Goal: Task Accomplishment & Management: Manage account settings

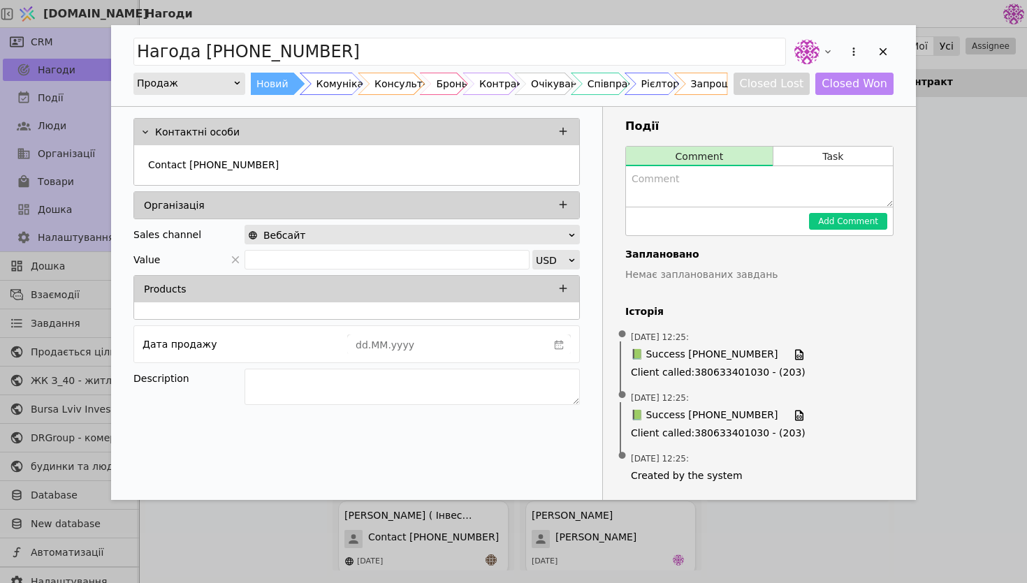
click at [878, 42] on div "Add Opportunity" at bounding box center [882, 51] width 21 height 21
click at [874, 59] on div "Add Opportunity" at bounding box center [882, 51] width 21 height 21
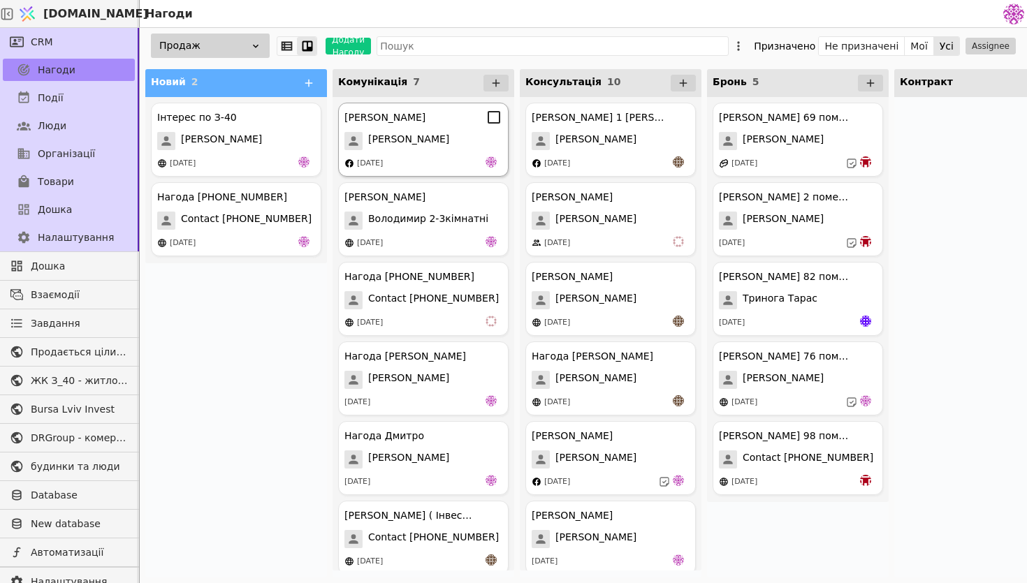
click at [394, 145] on span "[PERSON_NAME]" at bounding box center [408, 141] width 81 height 18
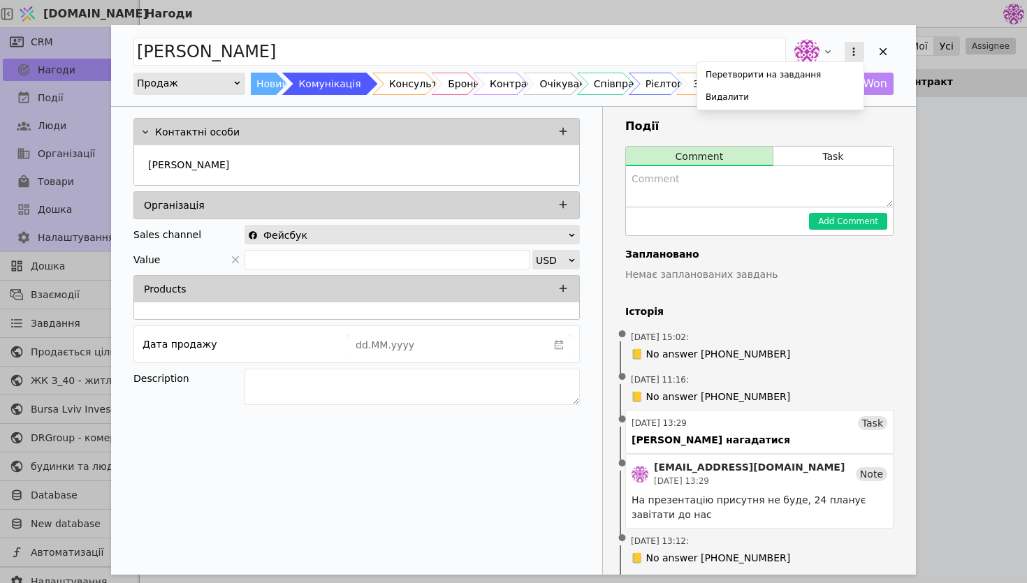
click at [849, 52] on icon "Add Opportunity" at bounding box center [853, 51] width 13 height 13
click at [841, 281] on div "[PERSON_NAME] на завдання Видалити Продаж Новий Комунікація Консультація Бронь …" at bounding box center [513, 384] width 805 height 718
click at [798, 85] on button "Closed Lost" at bounding box center [771, 84] width 77 height 22
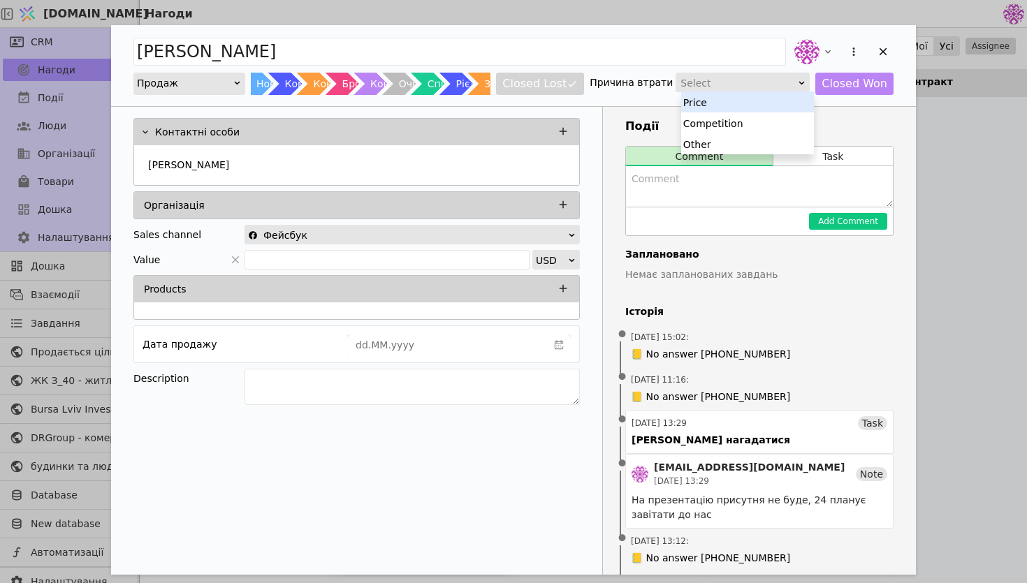
click at [786, 85] on div "Select" at bounding box center [737, 83] width 115 height 20
click at [754, 149] on div "Other" at bounding box center [747, 143] width 133 height 21
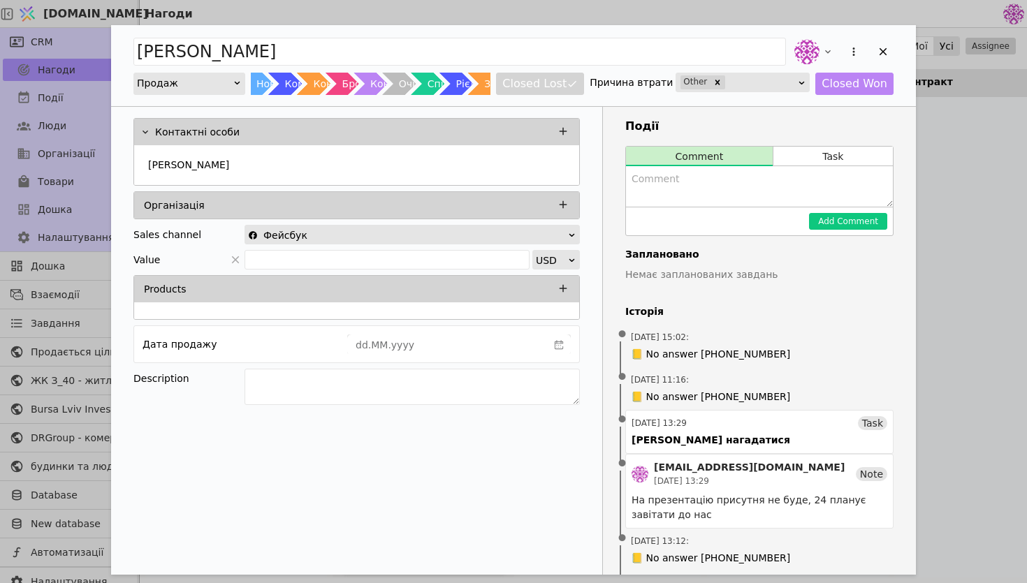
click at [788, 178] on textarea "Add Opportunity" at bounding box center [759, 186] width 267 height 41
type textarea "y"
click at [691, 176] on textarea "не виходить звязок" at bounding box center [759, 186] width 267 height 41
type textarea "не виходить на звязок"
click at [821, 222] on button "Add Comment" at bounding box center [848, 221] width 78 height 17
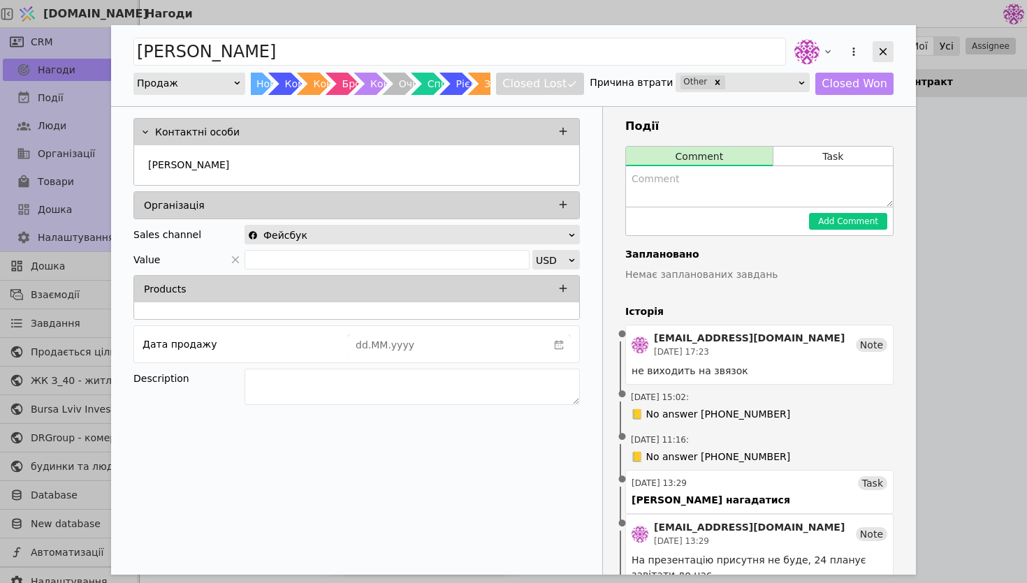
click at [885, 59] on div "Add Opportunity" at bounding box center [882, 51] width 21 height 21
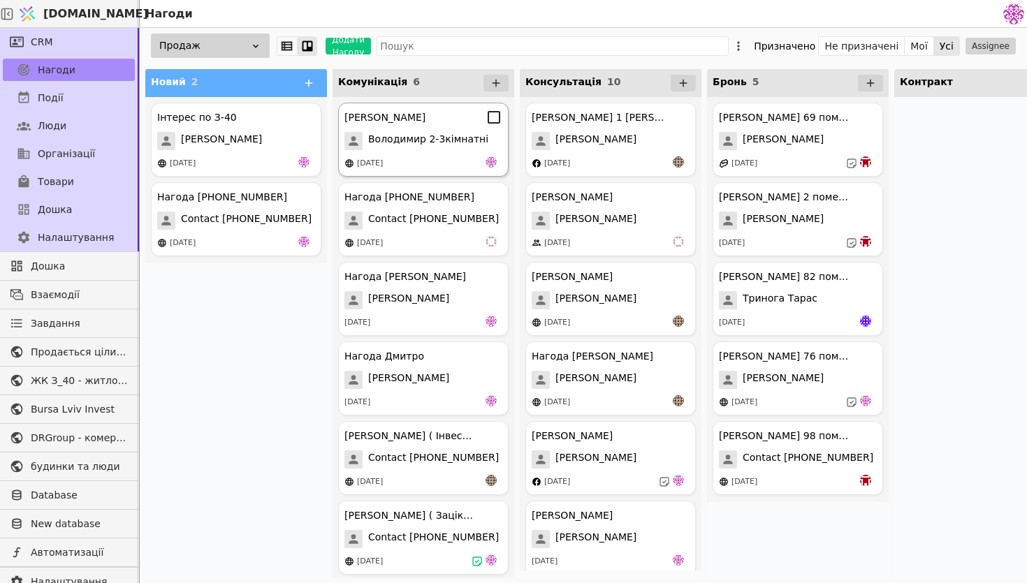
click at [418, 144] on span "Володимир 2-3кімнатні" at bounding box center [428, 141] width 120 height 18
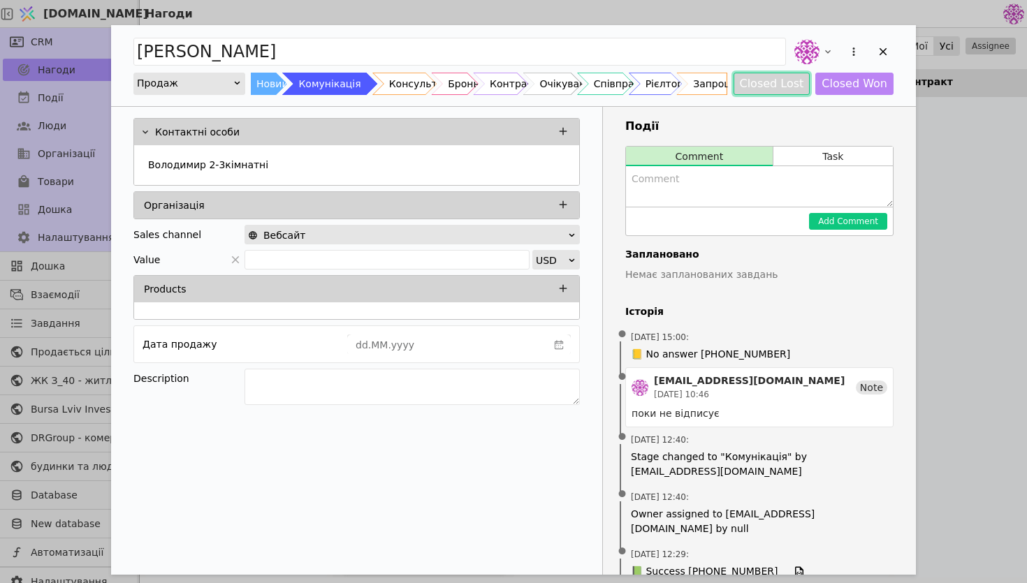
click at [805, 79] on button "Closed Lost" at bounding box center [771, 84] width 77 height 22
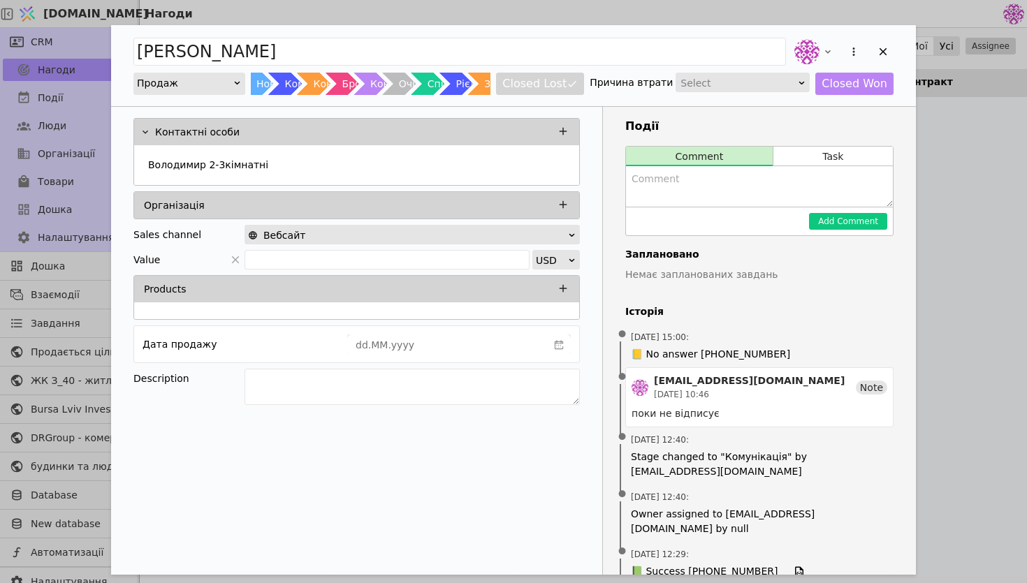
click at [781, 89] on div "Select" at bounding box center [737, 83] width 115 height 20
click at [781, 149] on div "Other" at bounding box center [747, 143] width 133 height 21
click at [881, 52] on icon "Add Opportunity" at bounding box center [882, 51] width 13 height 13
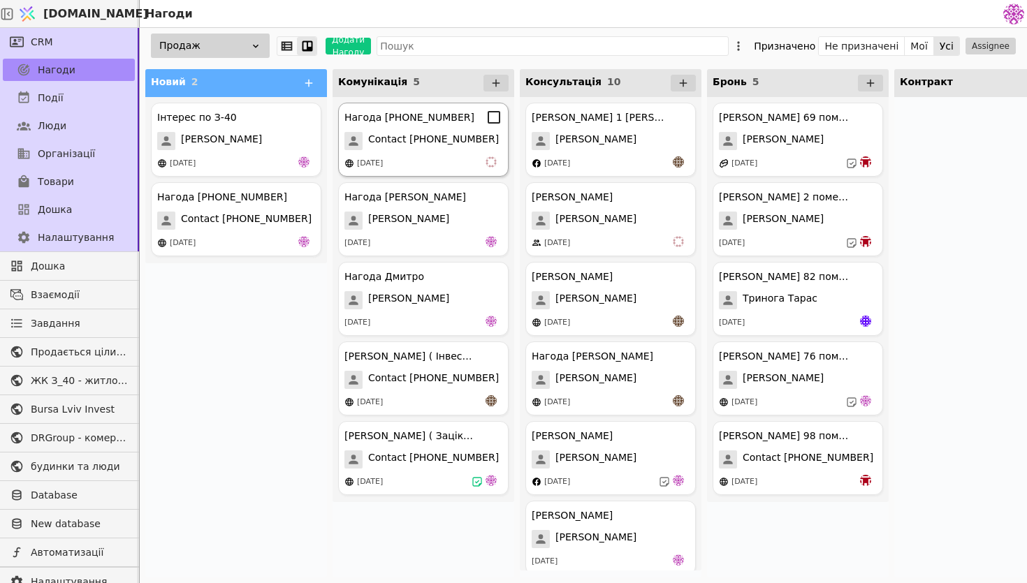
click at [401, 140] on span "Contact [PHONE_NUMBER]" at bounding box center [433, 141] width 131 height 18
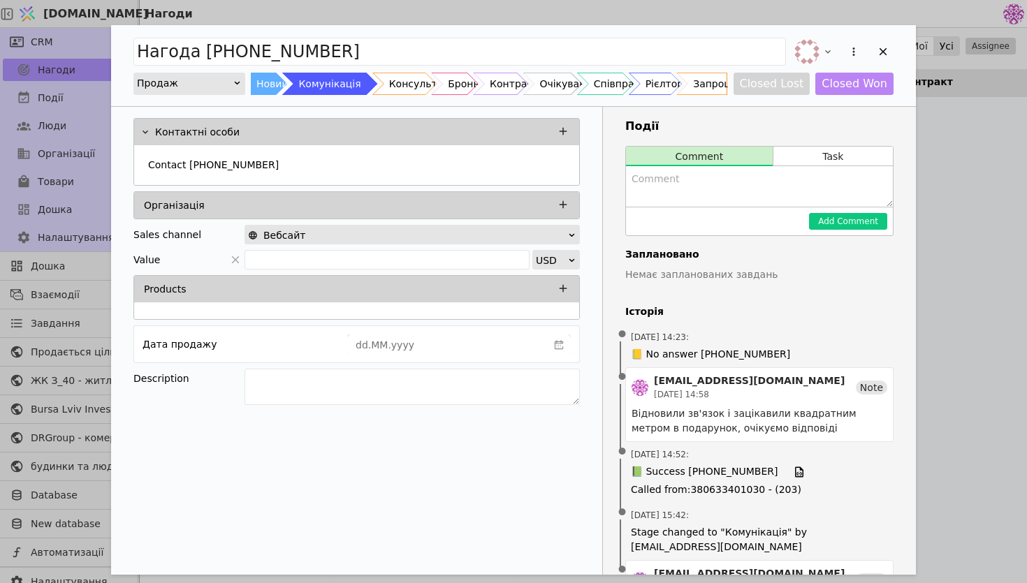
click at [895, 52] on div "Нагода [PHONE_NUMBER] Продаж Новий Комунікація Консультація Бронь Контракт Очік…" at bounding box center [513, 65] width 805 height 81
click at [888, 52] on icon "Add Opportunity" at bounding box center [882, 51] width 13 height 13
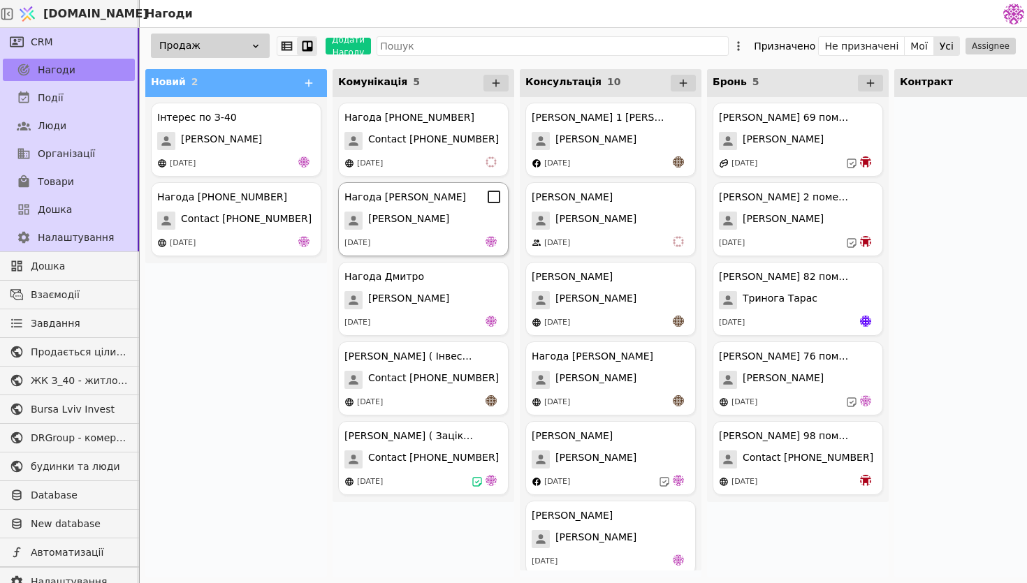
click at [427, 224] on span "[PERSON_NAME]" at bounding box center [408, 221] width 81 height 18
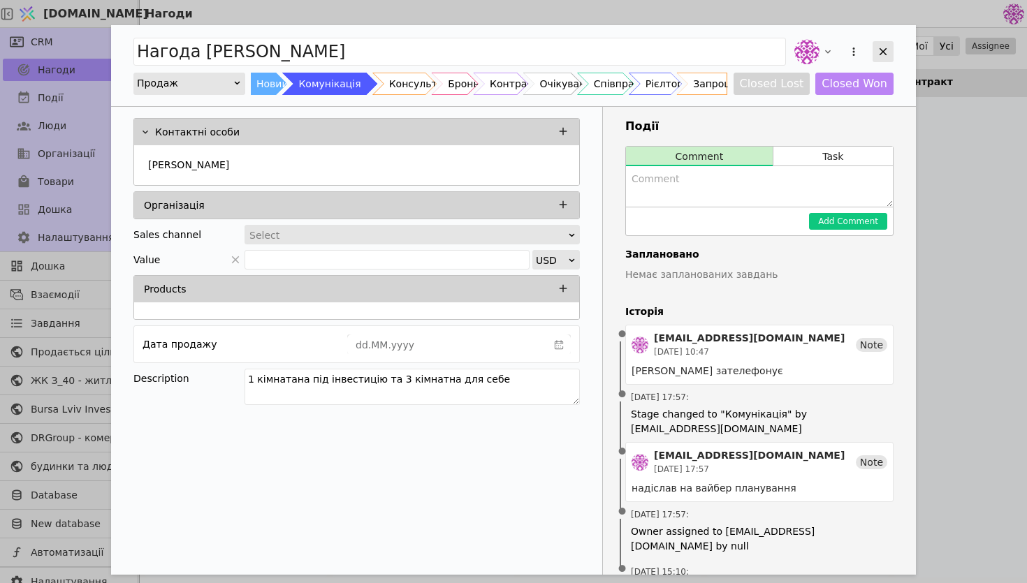
click at [887, 47] on icon "Add Opportunity" at bounding box center [882, 51] width 13 height 13
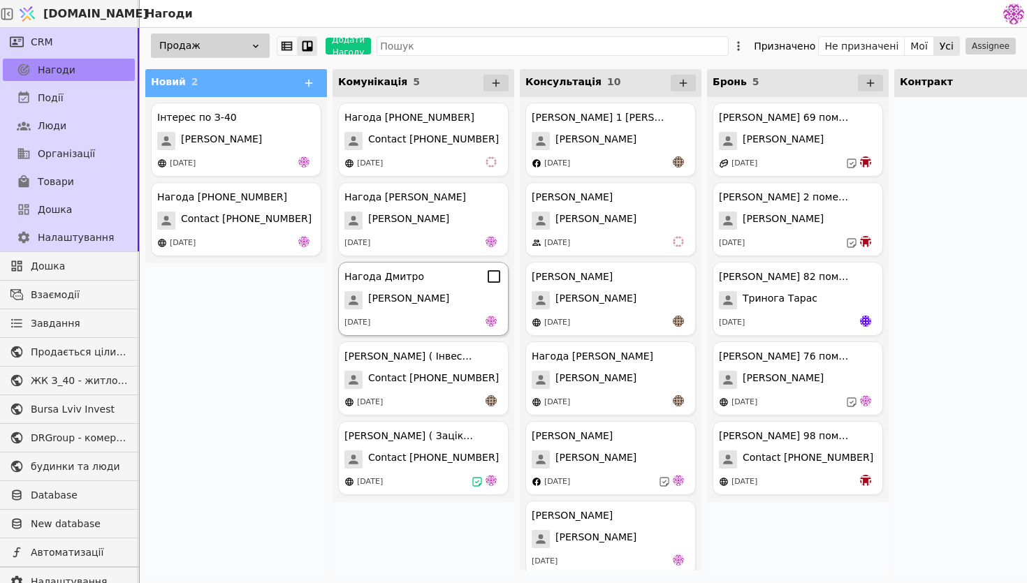
click at [404, 284] on div "Нагода Дмитро" at bounding box center [423, 276] width 158 height 17
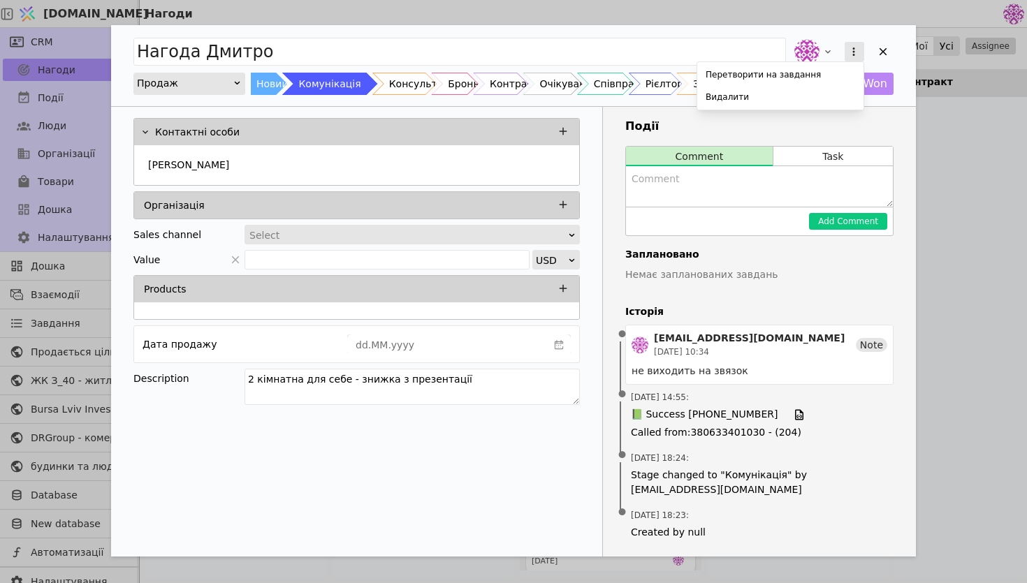
click at [853, 53] on icon "Add Opportunity" at bounding box center [853, 51] width 13 height 13
click at [779, 127] on div "Нагода [PERSON_NAME] на завдання Видалити Продаж Новий Комунікація Консультація…" at bounding box center [513, 290] width 805 height 531
click at [797, 78] on button "Closed Lost" at bounding box center [771, 84] width 77 height 22
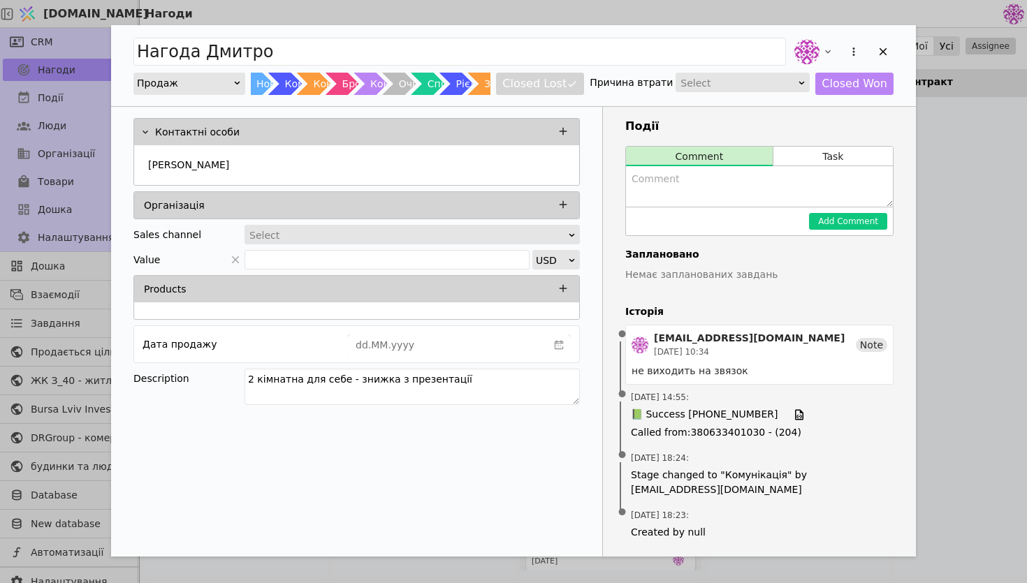
click at [760, 79] on div "Select" at bounding box center [737, 83] width 115 height 20
click at [751, 146] on div "Other" at bounding box center [747, 143] width 133 height 21
click at [896, 46] on div "Нагода [PERSON_NAME] Новий Комунікація Консультація Бронь Контракт Очікування С…" at bounding box center [513, 65] width 805 height 81
click at [878, 54] on icon "Add Opportunity" at bounding box center [882, 51] width 13 height 13
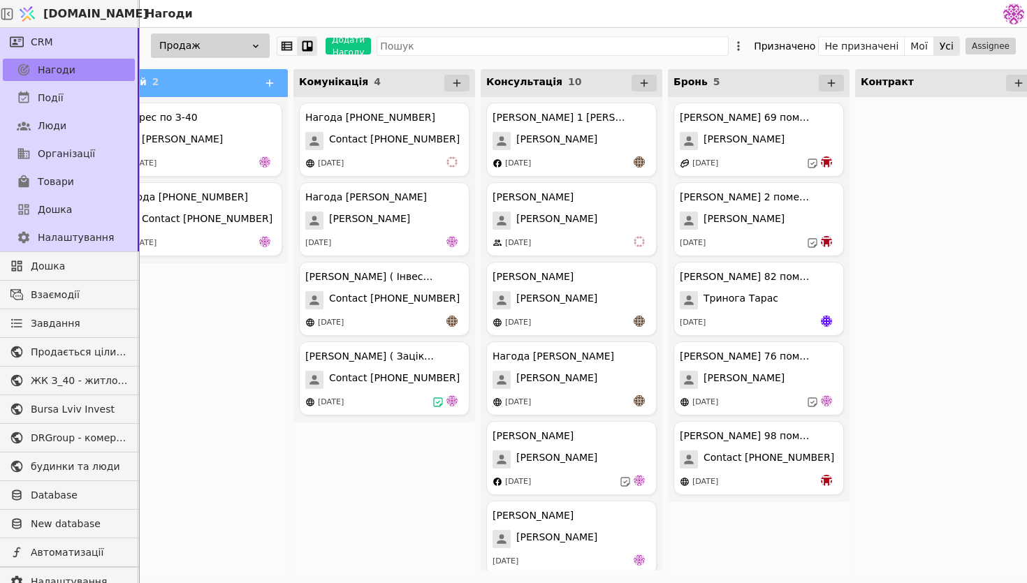
scroll to position [0, 47]
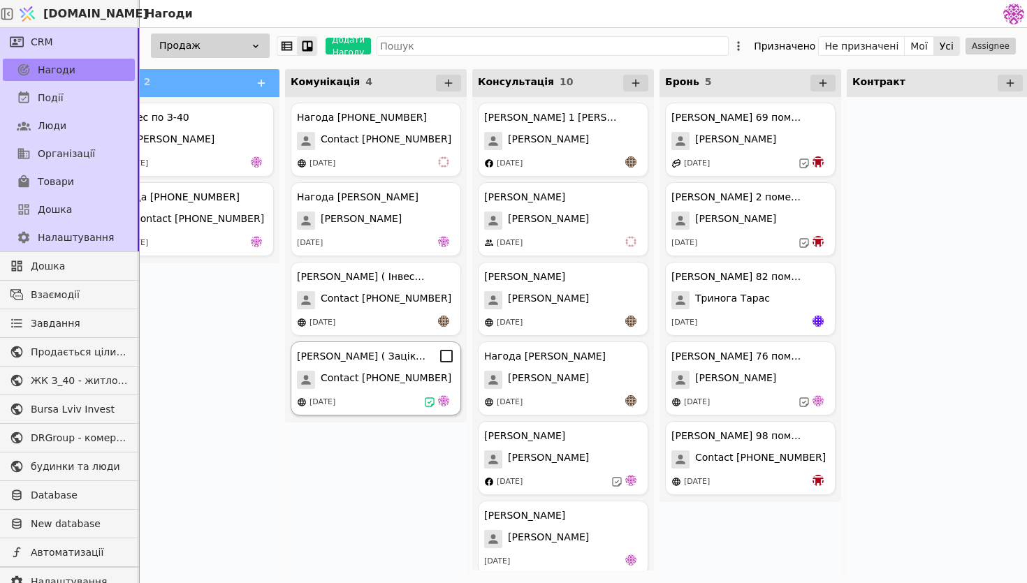
click at [379, 377] on span "Contact [PHONE_NUMBER]" at bounding box center [386, 380] width 131 height 18
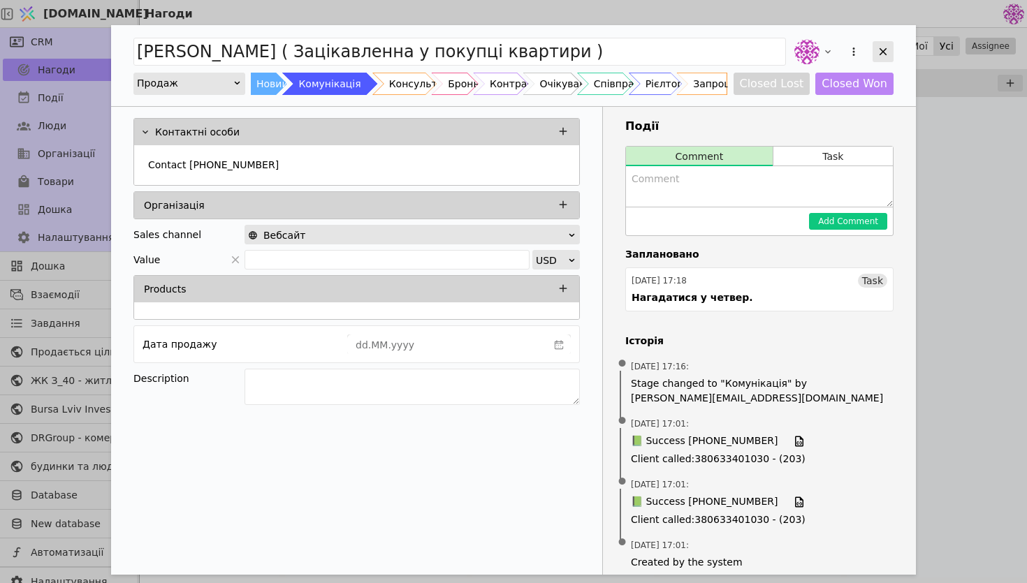
click at [886, 52] on icon "Add Opportunity" at bounding box center [882, 51] width 13 height 13
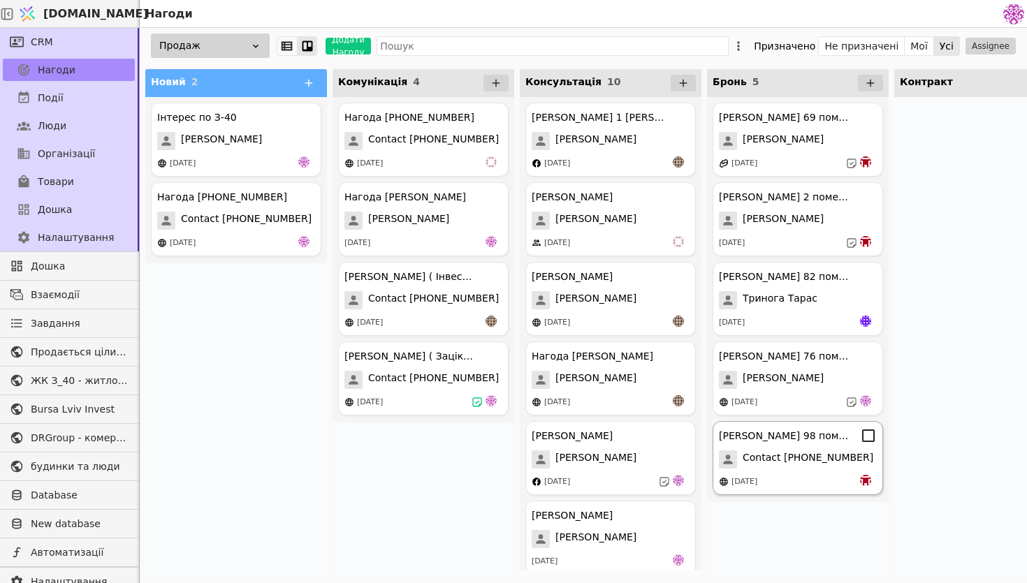
click at [799, 469] on div "[PERSON_NAME] 98 помешкання [PERSON_NAME] Contact [PHONE_NUMBER] [DATE]" at bounding box center [797, 458] width 170 height 74
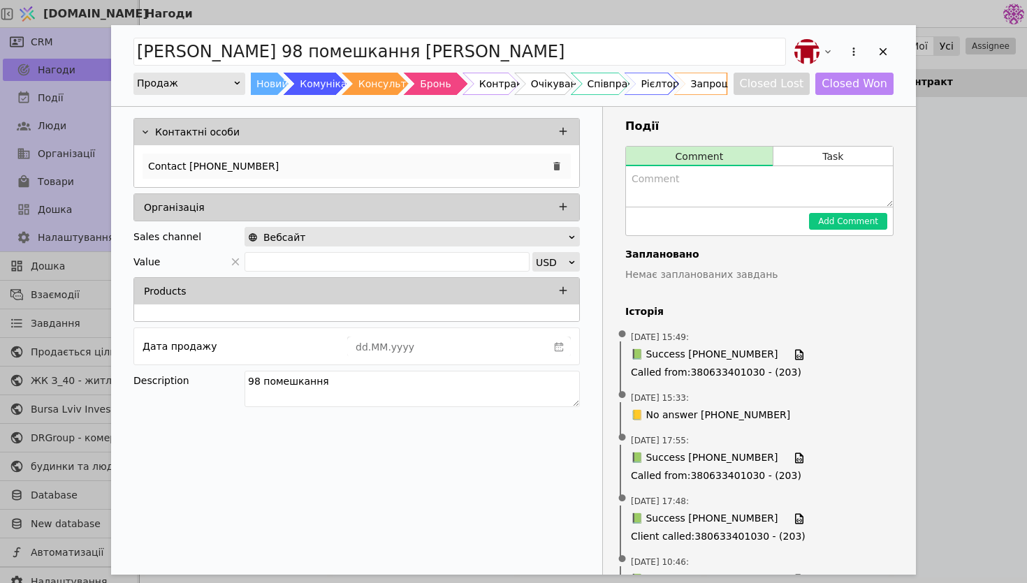
click at [343, 166] on div "Contact [PHONE_NUMBER]" at bounding box center [356, 166] width 428 height 25
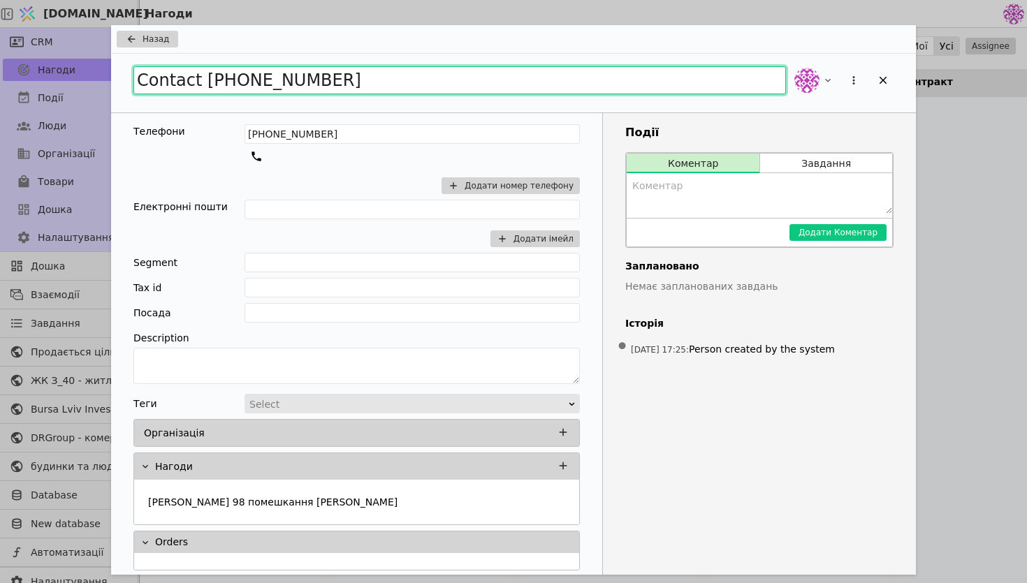
drag, startPoint x: 372, startPoint y: 79, endPoint x: 27, endPoint y: 70, distance: 345.8
click at [27, 70] on div "Назад Contact [PHONE_NUMBER] Телефони [PHONE_NUMBER] Додати номер телефону Елек…" at bounding box center [513, 291] width 1027 height 583
type input "[PERSON_NAME]"
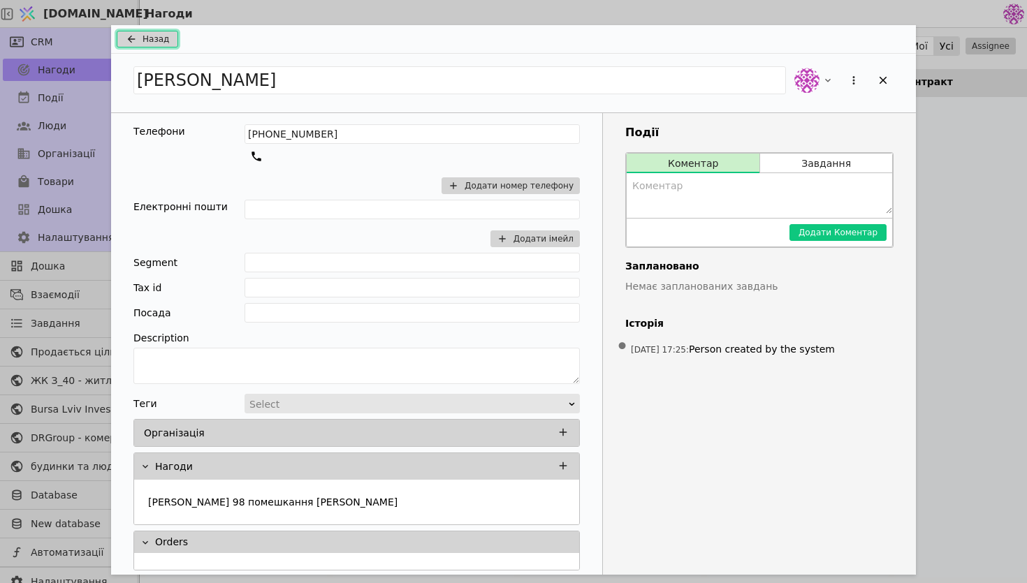
click at [158, 45] on button "Назад" at bounding box center [147, 39] width 61 height 17
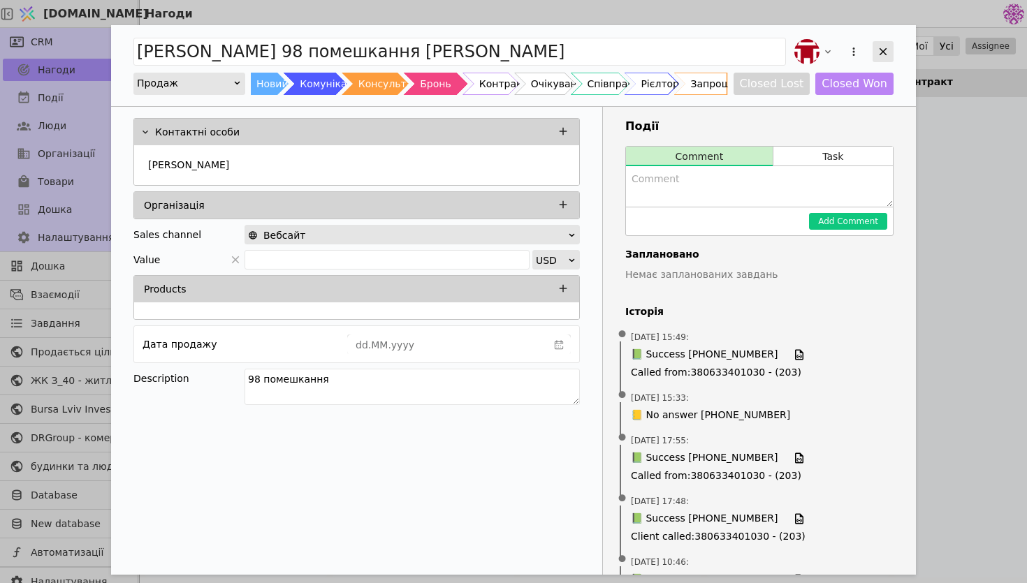
click at [890, 41] on div "Add Opportunity" at bounding box center [882, 51] width 21 height 21
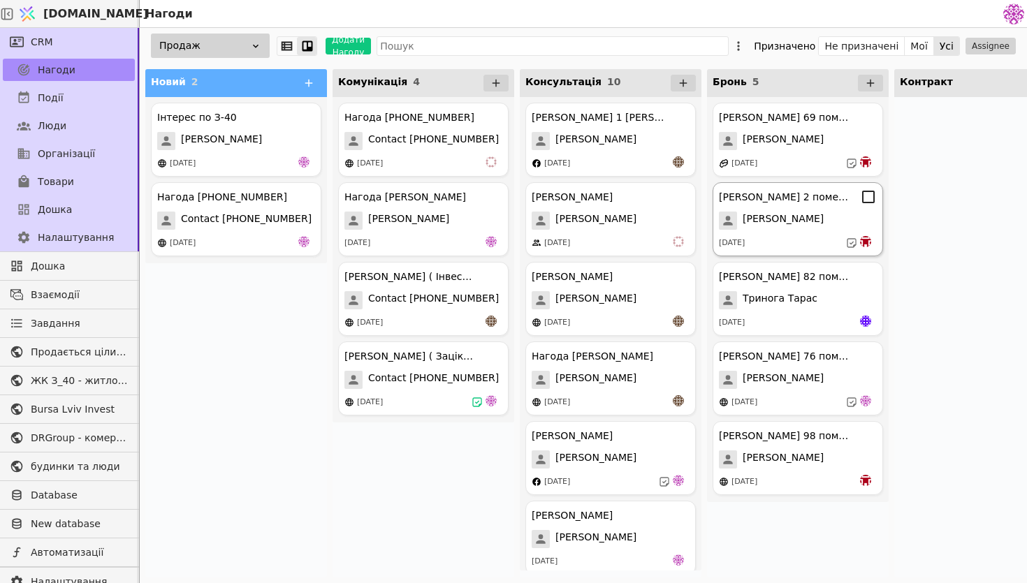
click at [753, 234] on div "[PERSON_NAME] 2 помешкання [PERSON_NAME] [DATE]" at bounding box center [797, 219] width 170 height 74
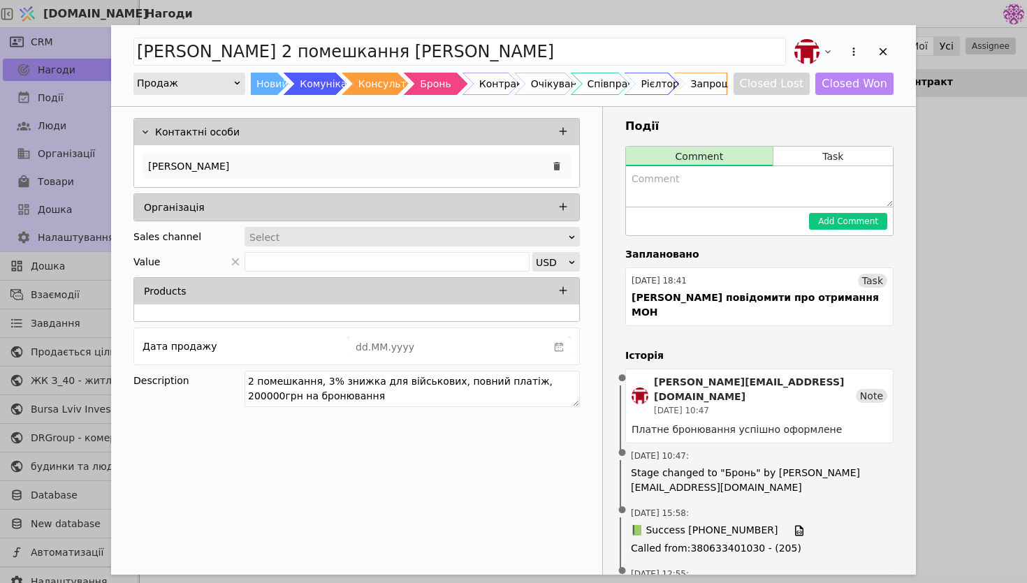
click at [313, 163] on div "[PERSON_NAME]" at bounding box center [356, 166] width 428 height 25
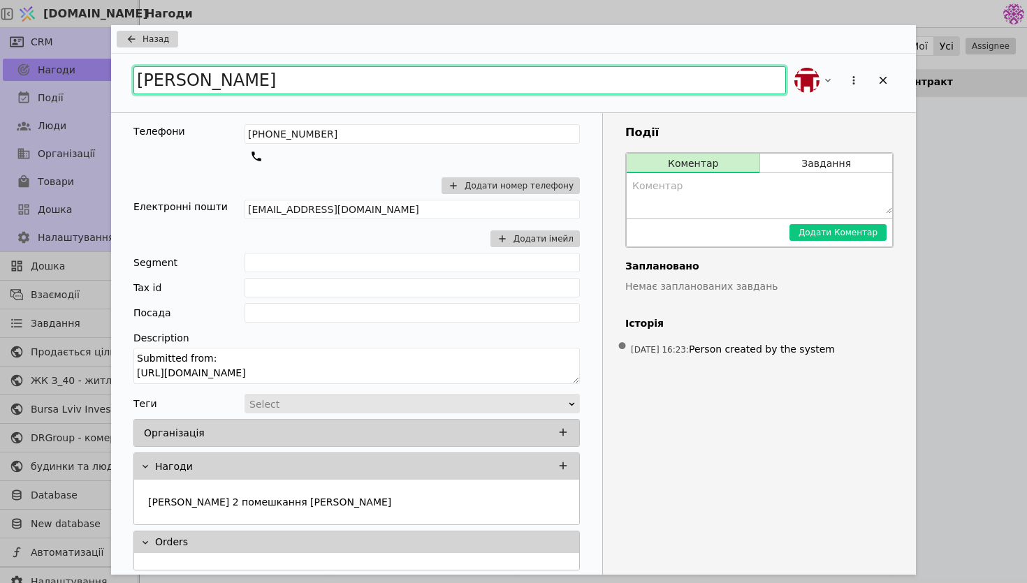
click at [309, 81] on input "[PERSON_NAME]" at bounding box center [459, 80] width 652 height 28
type input "[PERSON_NAME]"
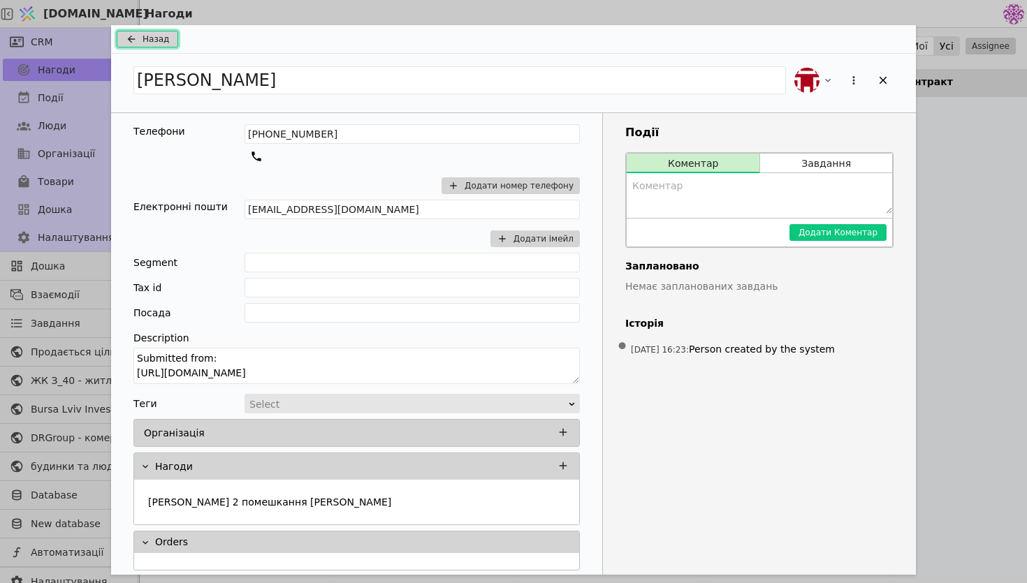
click at [163, 41] on span "Назад" at bounding box center [155, 39] width 27 height 13
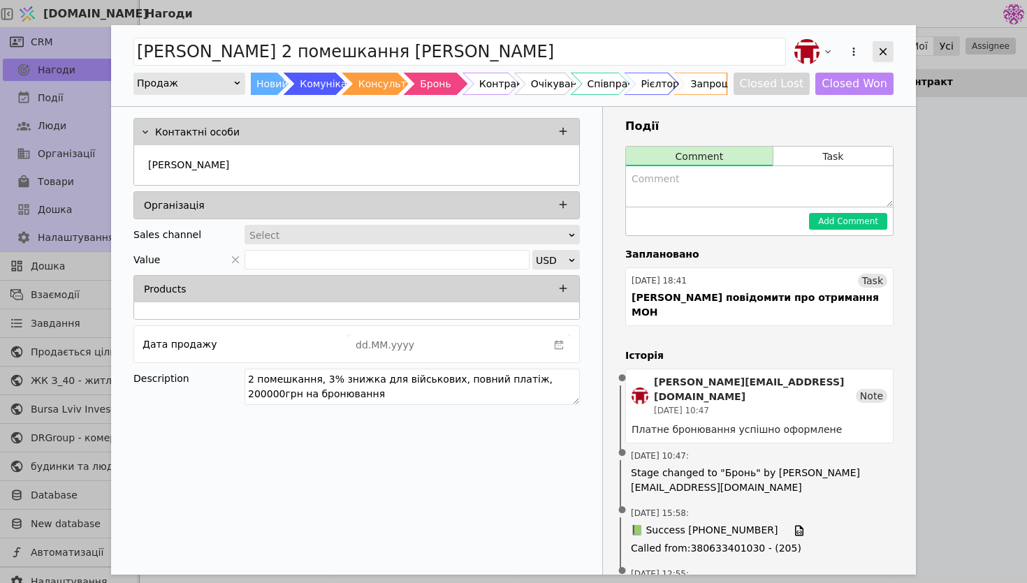
click at [881, 52] on icon "Add Opportunity" at bounding box center [882, 51] width 13 height 13
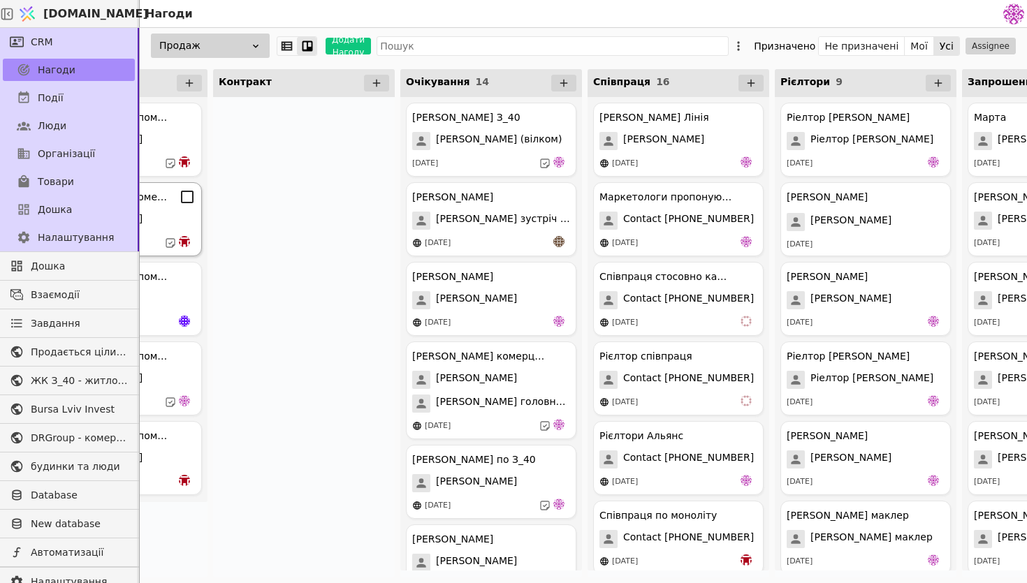
scroll to position [0, 694]
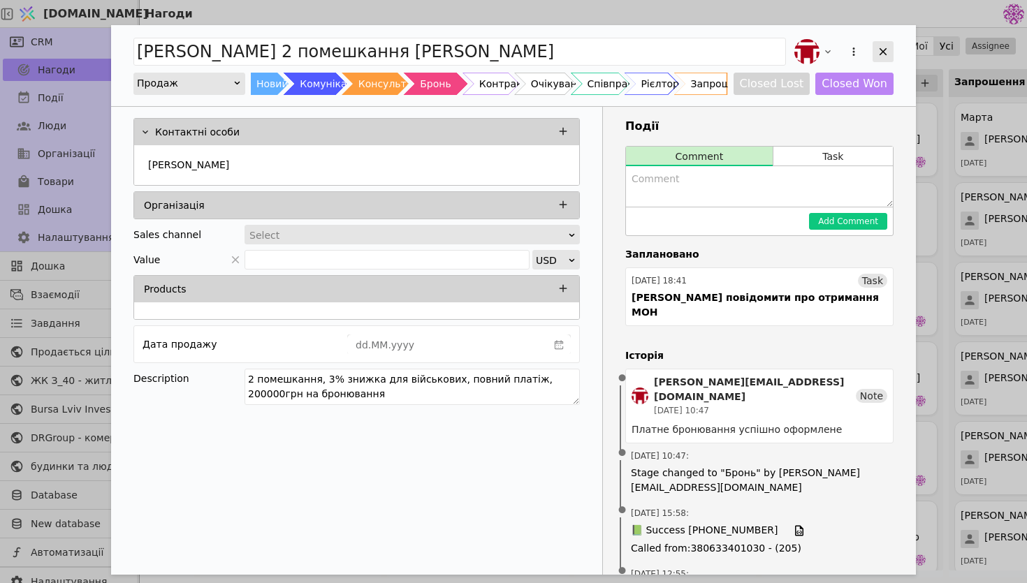
click at [882, 50] on icon "Add Opportunity" at bounding box center [882, 51] width 13 height 13
